Goal: Navigation & Orientation: Locate item on page

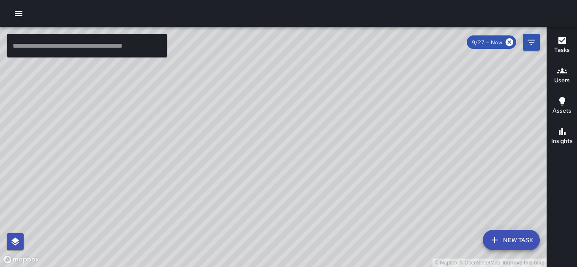
click at [340, 194] on div "© Mapbox © OpenStreetMap Improve this map" at bounding box center [273, 147] width 546 height 240
drag, startPoint x: 306, startPoint y: 179, endPoint x: 442, endPoint y: 102, distance: 155.4
click at [442, 102] on div "© Mapbox © OpenStreetMap Improve this map" at bounding box center [273, 147] width 546 height 240
drag, startPoint x: 362, startPoint y: 163, endPoint x: 382, endPoint y: 111, distance: 55.6
click at [382, 111] on div "© Mapbox © OpenStreetMap Improve this map" at bounding box center [273, 147] width 546 height 240
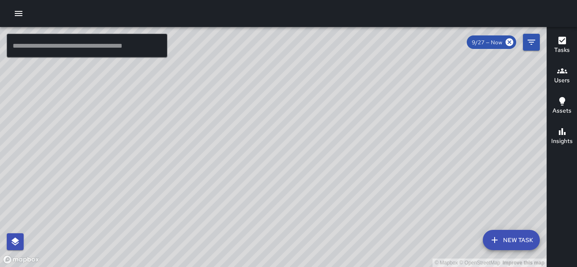
drag, startPoint x: 375, startPoint y: 90, endPoint x: 380, endPoint y: 150, distance: 59.7
click at [380, 150] on div "© Mapbox © OpenStreetMap Improve this map" at bounding box center [273, 147] width 546 height 240
drag, startPoint x: 321, startPoint y: 77, endPoint x: 340, endPoint y: 94, distance: 25.4
click at [340, 94] on div "© Mapbox © OpenStreetMap Improve this map" at bounding box center [273, 147] width 546 height 240
drag, startPoint x: 348, startPoint y: 211, endPoint x: 378, endPoint y: 68, distance: 146.2
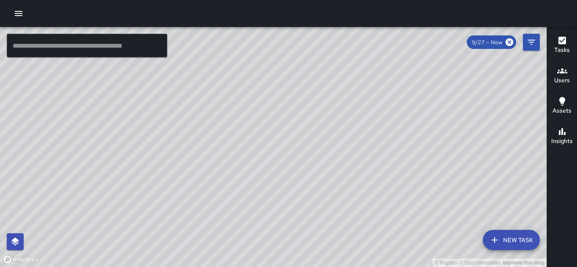
click at [378, 68] on div "© Mapbox © OpenStreetMap Improve this map" at bounding box center [273, 147] width 546 height 240
drag, startPoint x: 378, startPoint y: 116, endPoint x: 344, endPoint y: 129, distance: 36.3
click at [344, 129] on div "© Mapbox © OpenStreetMap Improve this map" at bounding box center [273, 147] width 546 height 240
drag, startPoint x: 271, startPoint y: 114, endPoint x: 303, endPoint y: 140, distance: 40.9
click at [303, 140] on div "© Mapbox © OpenStreetMap Improve this map" at bounding box center [273, 147] width 546 height 240
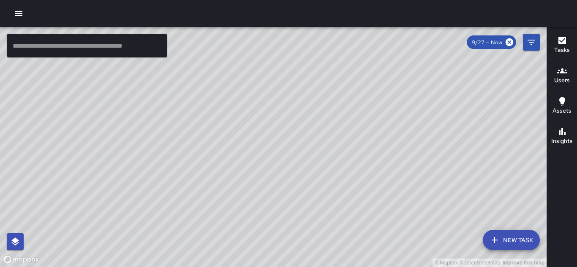
drag, startPoint x: 367, startPoint y: 95, endPoint x: 347, endPoint y: 38, distance: 60.3
click at [347, 38] on div "© Mapbox © OpenStreetMap Improve this map" at bounding box center [273, 147] width 546 height 240
drag, startPoint x: 366, startPoint y: 117, endPoint x: 382, endPoint y: 160, distance: 45.5
click at [382, 160] on div "© Mapbox © OpenStreetMap Improve this map" at bounding box center [273, 147] width 546 height 240
drag, startPoint x: 334, startPoint y: 74, endPoint x: 349, endPoint y: 106, distance: 35.7
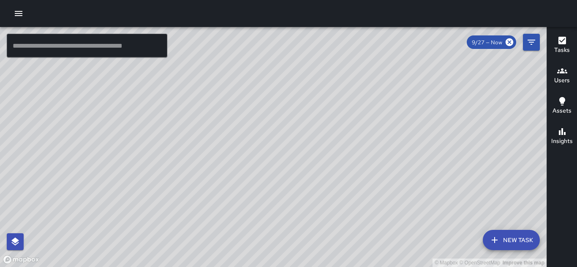
click at [349, 106] on div "© Mapbox © OpenStreetMap Improve this map" at bounding box center [273, 147] width 546 height 240
drag, startPoint x: 385, startPoint y: 107, endPoint x: 366, endPoint y: 142, distance: 39.5
click at [366, 142] on div "© Mapbox © OpenStreetMap Improve this map" at bounding box center [273, 147] width 546 height 240
drag, startPoint x: 365, startPoint y: 142, endPoint x: 329, endPoint y: 170, distance: 45.8
click at [329, 170] on div "© Mapbox © OpenStreetMap Improve this map" at bounding box center [273, 147] width 546 height 240
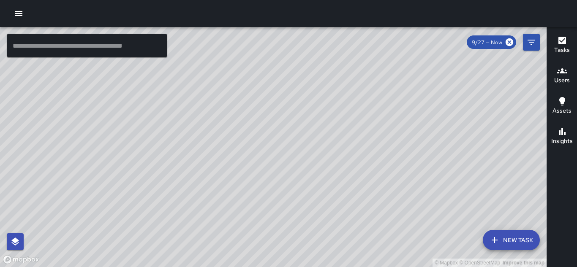
drag, startPoint x: 366, startPoint y: 149, endPoint x: 320, endPoint y: 191, distance: 61.8
click at [320, 191] on div "© Mapbox © OpenStreetMap Improve this map" at bounding box center [273, 147] width 546 height 240
drag, startPoint x: 331, startPoint y: 140, endPoint x: 330, endPoint y: 166, distance: 26.6
click at [330, 166] on div "© Mapbox © OpenStreetMap Improve this map" at bounding box center [273, 147] width 546 height 240
drag, startPoint x: 330, startPoint y: 166, endPoint x: 330, endPoint y: 198, distance: 31.7
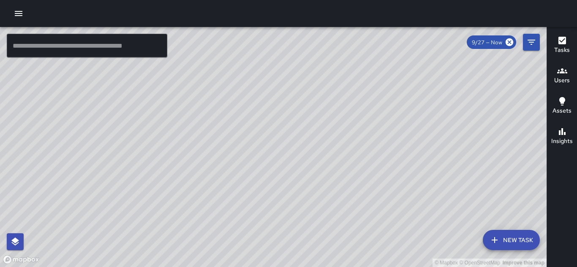
click at [330, 198] on div "© Mapbox © OpenStreetMap Improve this map" at bounding box center [273, 147] width 546 height 240
drag, startPoint x: 323, startPoint y: 150, endPoint x: 390, endPoint y: 179, distance: 73.5
click at [390, 179] on div "© Mapbox © OpenStreetMap Improve this map" at bounding box center [273, 147] width 546 height 240
drag, startPoint x: 333, startPoint y: 84, endPoint x: 336, endPoint y: 126, distance: 41.5
click at [336, 126] on div "© Mapbox © OpenStreetMap Improve this map" at bounding box center [273, 147] width 546 height 240
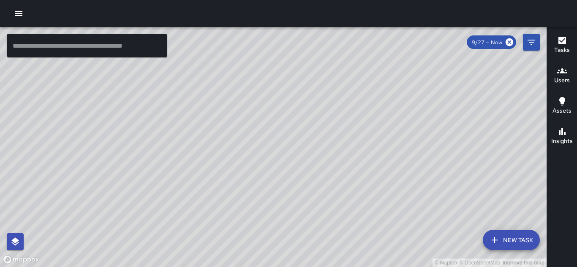
drag, startPoint x: 358, startPoint y: 91, endPoint x: 354, endPoint y: 126, distance: 34.8
click at [354, 126] on div "© Mapbox © OpenStreetMap Improve this map" at bounding box center [273, 147] width 546 height 240
drag, startPoint x: 327, startPoint y: 167, endPoint x: 344, endPoint y: 119, distance: 51.0
click at [344, 119] on div "© Mapbox © OpenStreetMap Improve this map" at bounding box center [273, 147] width 546 height 240
drag, startPoint x: 336, startPoint y: 149, endPoint x: 338, endPoint y: 130, distance: 19.1
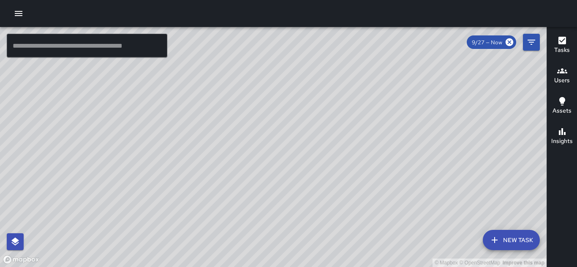
click at [338, 130] on div "© Mapbox © OpenStreetMap Improve this map" at bounding box center [273, 147] width 546 height 240
drag, startPoint x: 425, startPoint y: 92, endPoint x: 355, endPoint y: 152, distance: 92.5
click at [355, 152] on div "© Mapbox © OpenStreetMap Improve this map" at bounding box center [273, 147] width 546 height 240
drag, startPoint x: 427, startPoint y: 189, endPoint x: 337, endPoint y: 168, distance: 91.7
click at [337, 168] on div "© Mapbox © OpenStreetMap Improve this map" at bounding box center [273, 147] width 546 height 240
